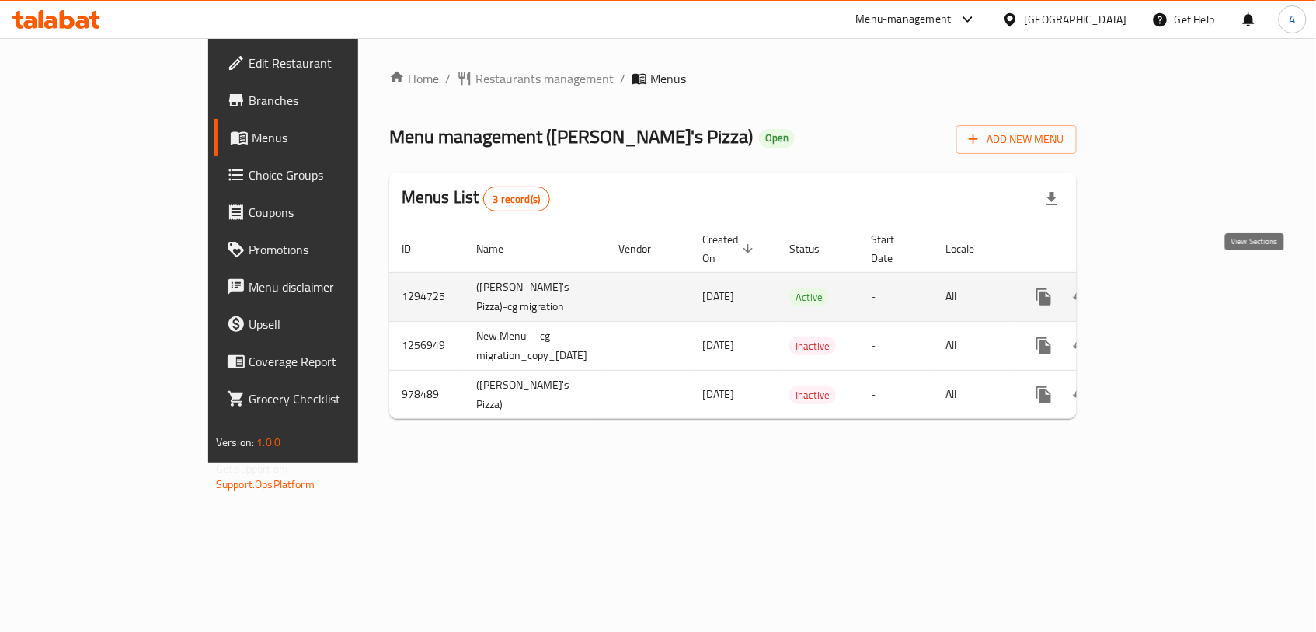
click at [1165, 287] on icon "enhanced table" at bounding box center [1156, 296] width 19 height 19
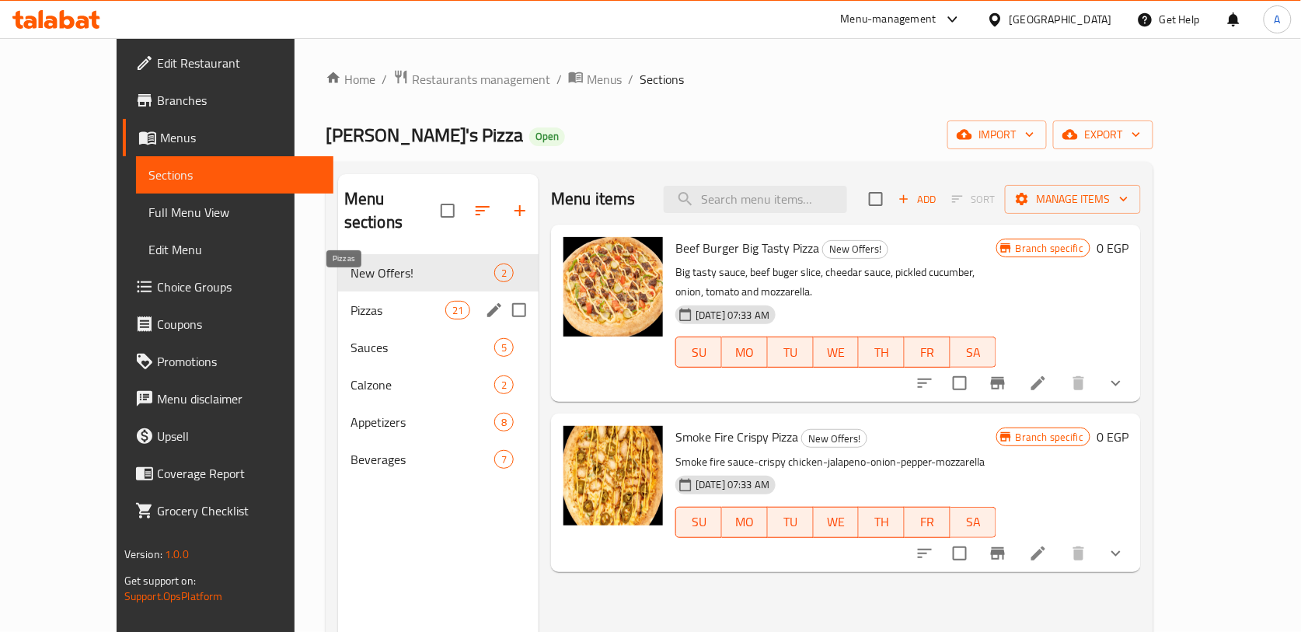
click at [361, 301] on span "Pizzas" at bounding box center [397, 310] width 95 height 19
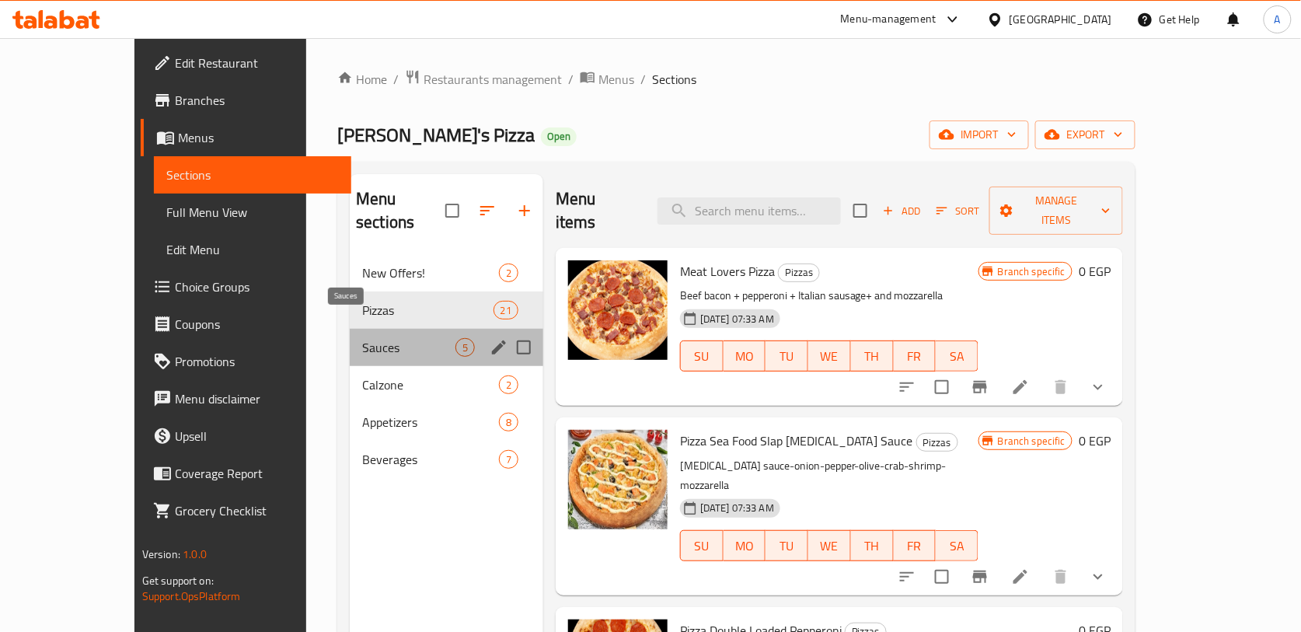
click at [362, 338] on span "Sauces" at bounding box center [408, 347] width 93 height 19
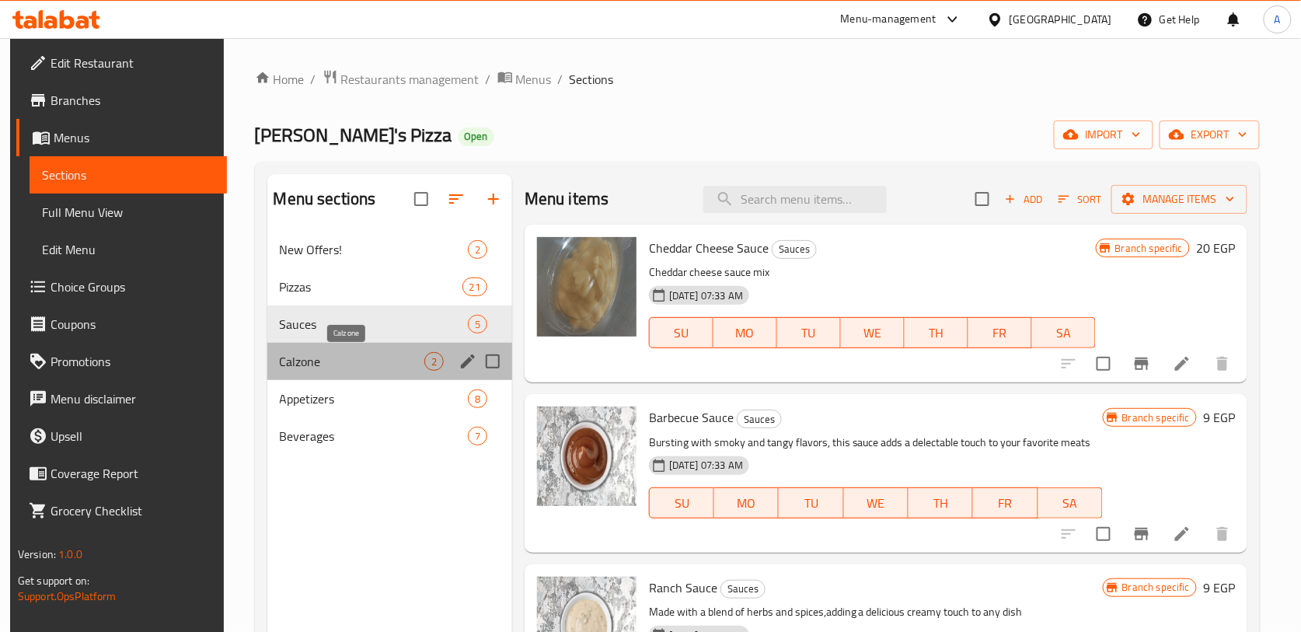
click at [359, 361] on span "Calzone" at bounding box center [352, 361] width 145 height 19
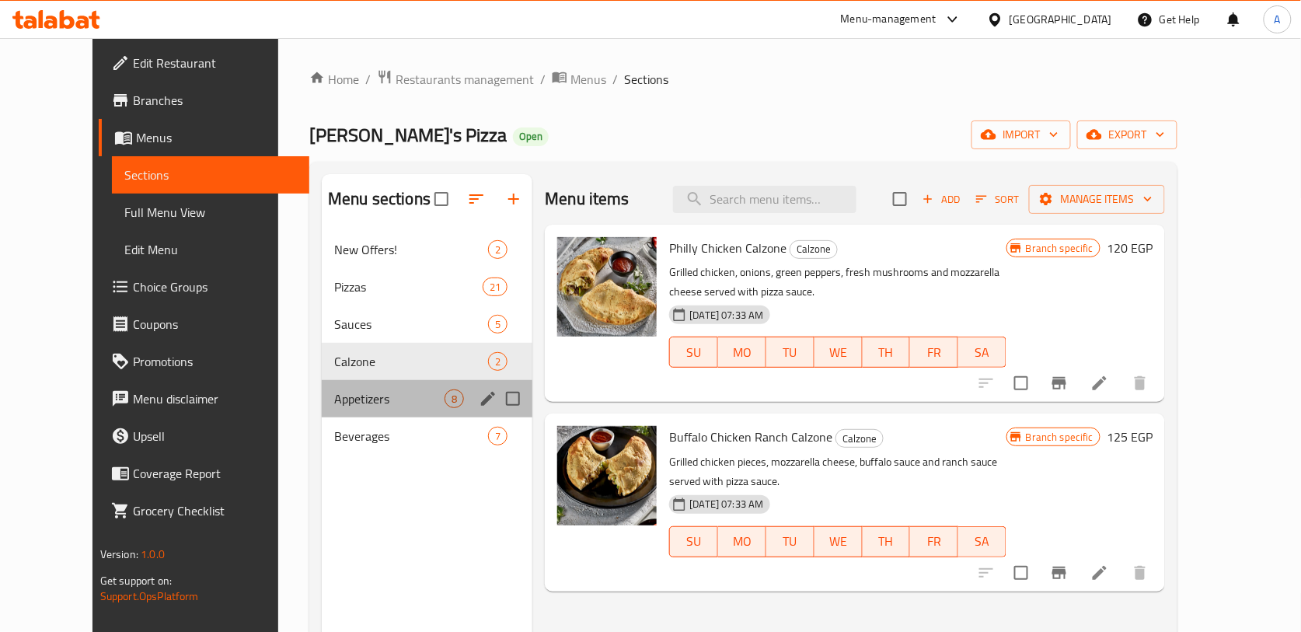
click at [354, 385] on div "Appetizers 8" at bounding box center [427, 398] width 211 height 37
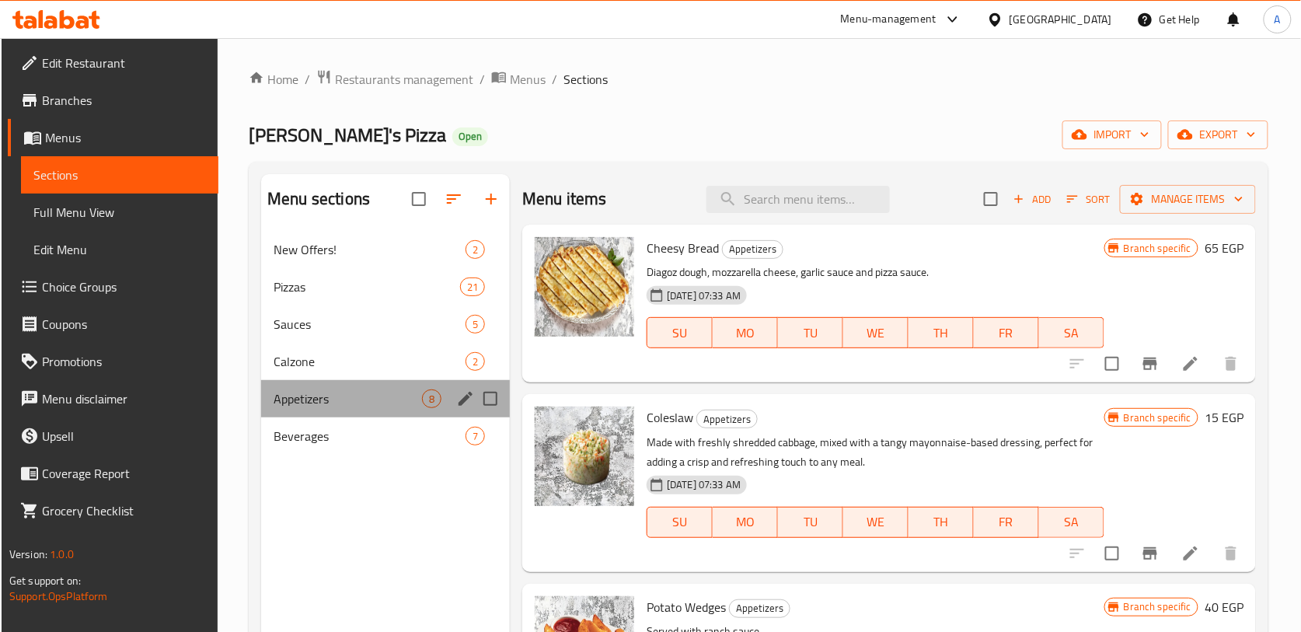
click at [349, 414] on div "Appetizers 8" at bounding box center [385, 398] width 249 height 37
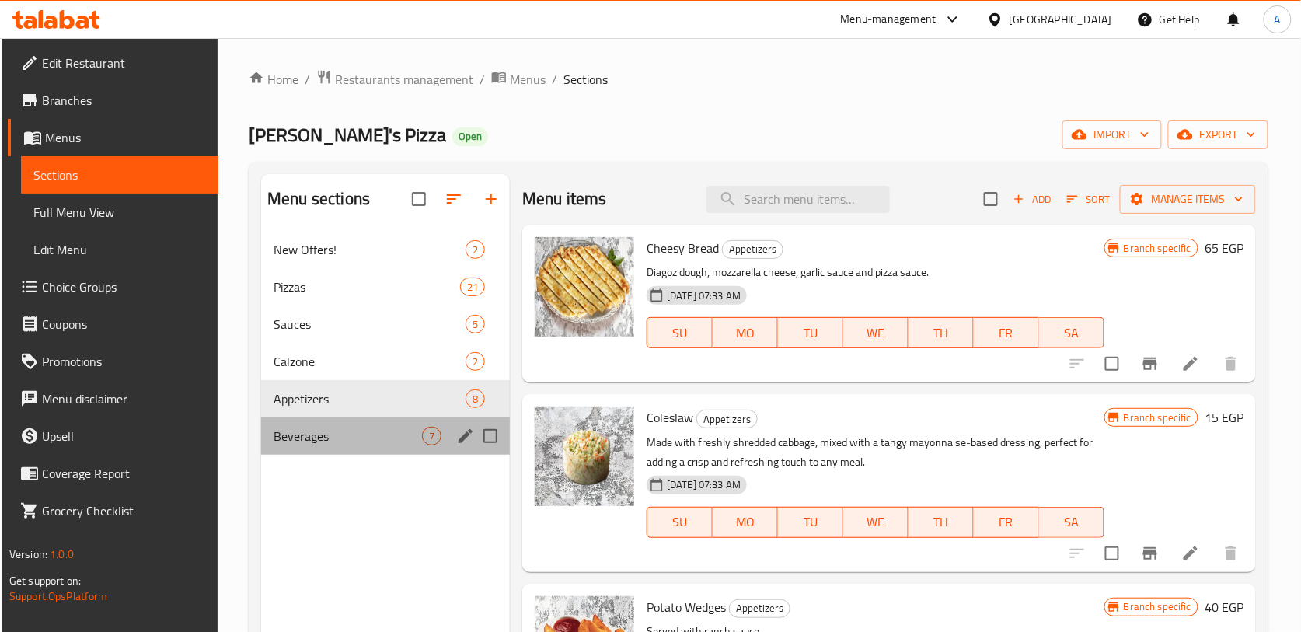
click at [347, 424] on div "Beverages 7" at bounding box center [385, 435] width 249 height 37
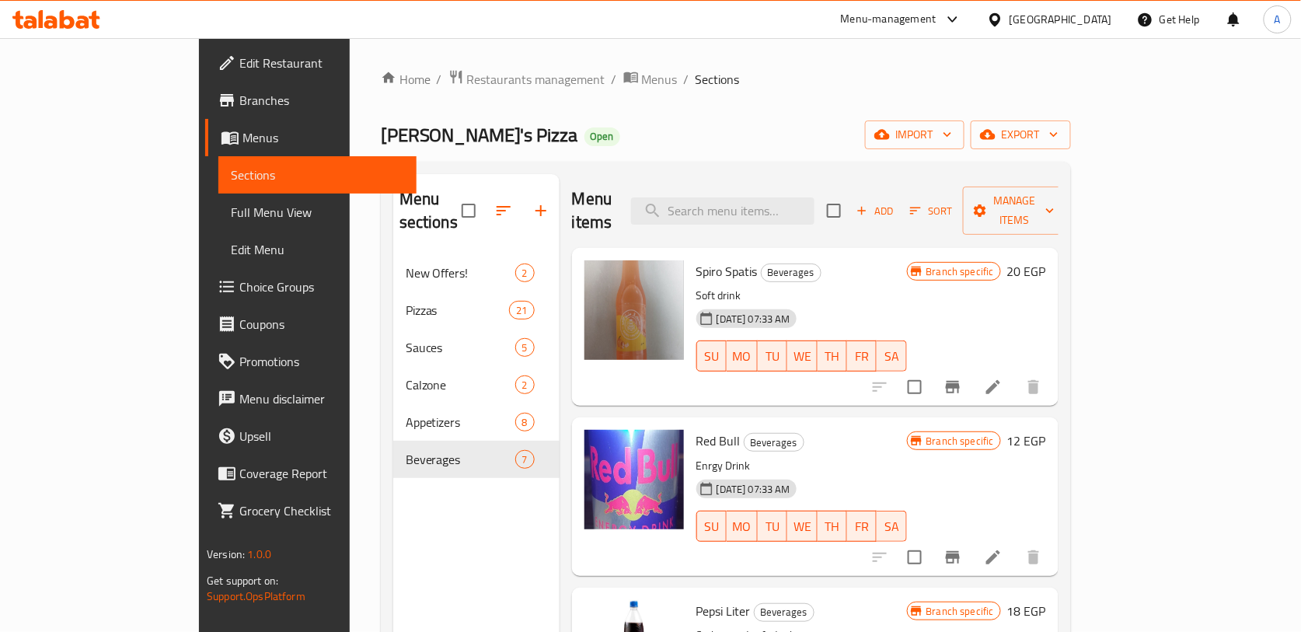
click at [393, 508] on div "Menu sections New Offers! 2 Pizzas 21 Sauces 5 Calzone 2 Appetizers 8 Beverages…" at bounding box center [476, 490] width 166 height 632
